Goal: Check status

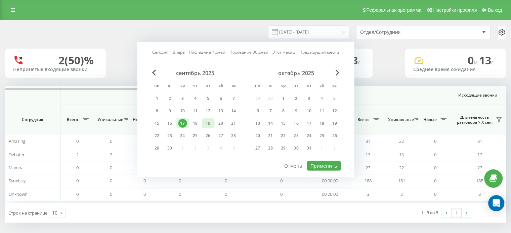
click at [208, 122] on div "19" at bounding box center [208, 123] width 9 height 9
click at [329, 165] on button "Применить" at bounding box center [324, 166] width 34 height 10
type input "[DATE] - [DATE]"
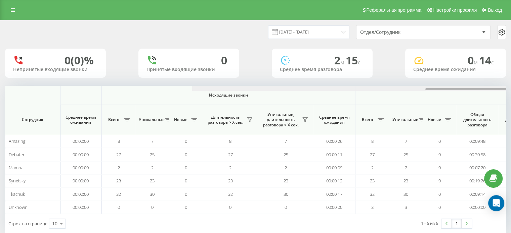
scroll to position [0, 436]
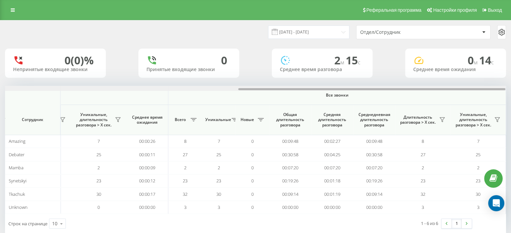
drag, startPoint x: 147, startPoint y: 89, endPoint x: 449, endPoint y: 95, distance: 302.1
click at [449, 95] on div "Входящие звонки Исходящие звонки Все звонки Сотрудник Всего Уникальные Новые Пр…" at bounding box center [255, 150] width 501 height 128
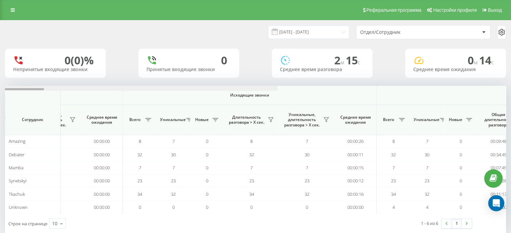
scroll to position [0, 436]
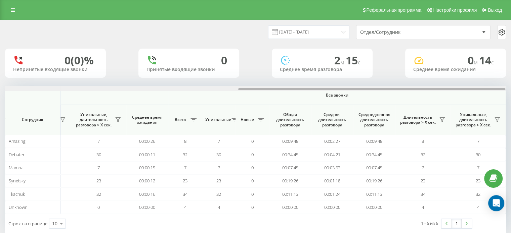
drag, startPoint x: 236, startPoint y: 89, endPoint x: 513, endPoint y: 83, distance: 276.6
click at [511, 84] on html "[DOMAIN_NAME] Проекты [DOMAIN_NAME] Дашборд Центр обращений Аналитика Ваши отче…" at bounding box center [255, 116] width 511 height 233
